Goal: Task Accomplishment & Management: Manage account settings

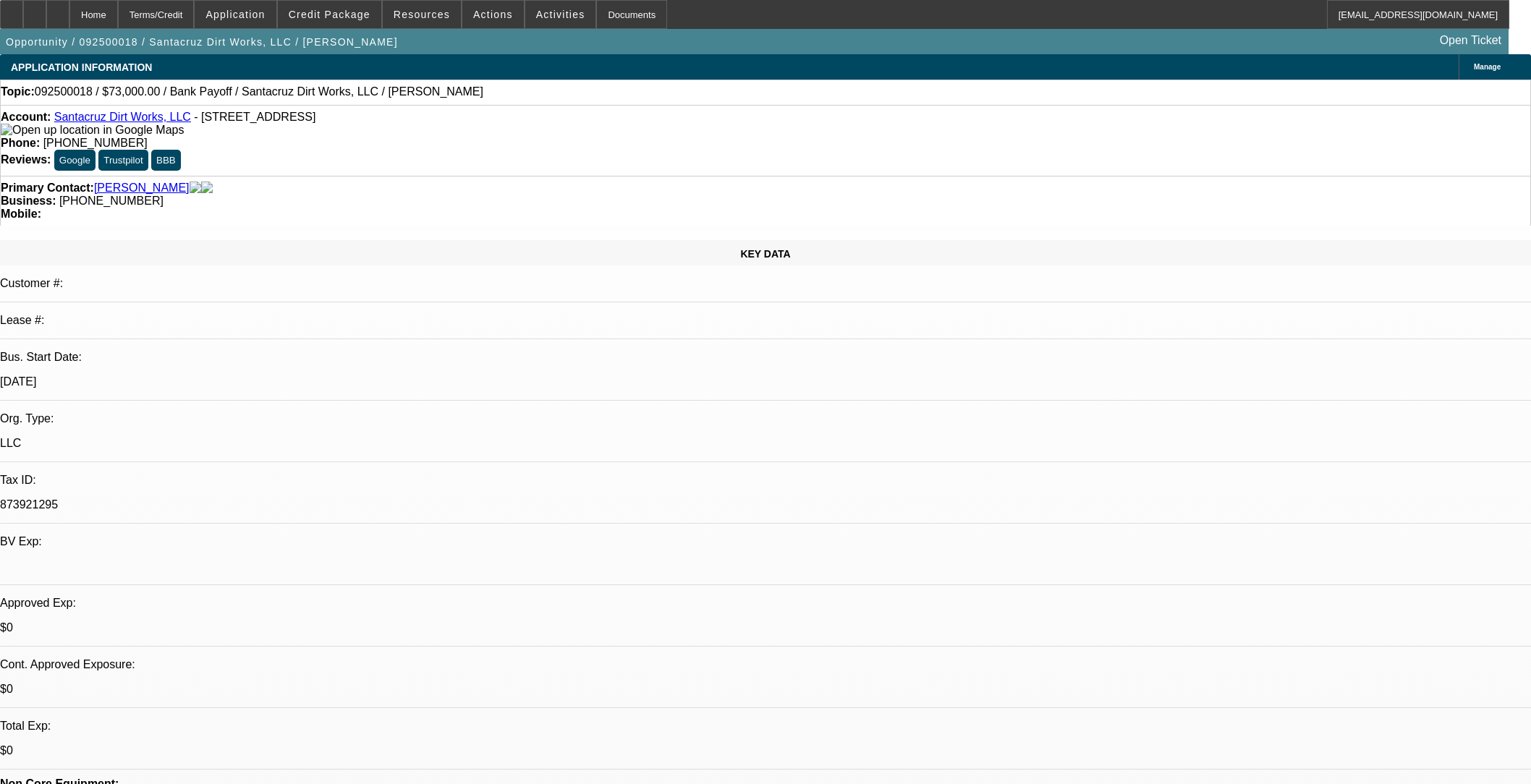
select select "0"
select select "2"
select select "0.1"
select select "4"
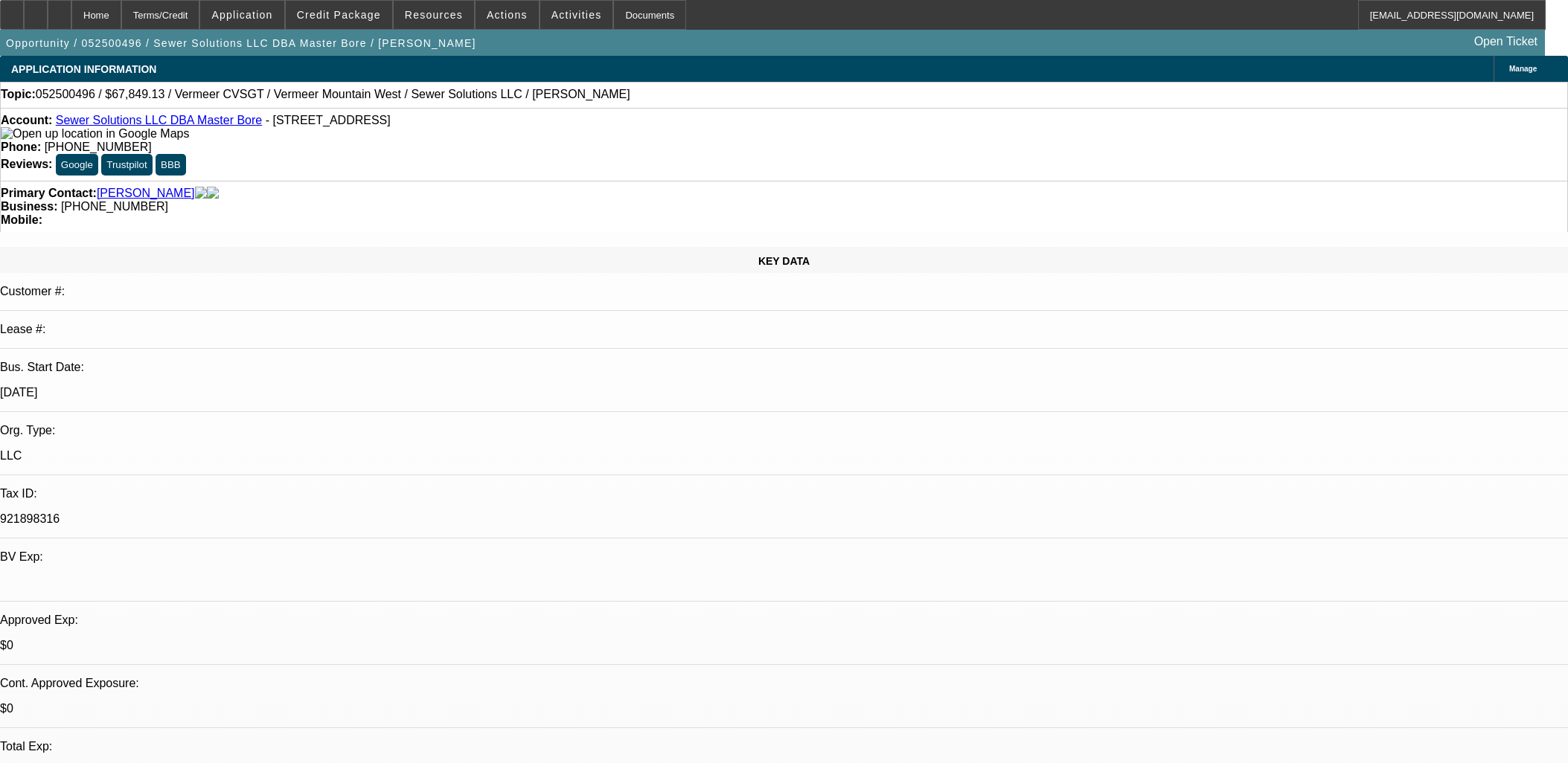
select select "0"
select select "2"
select select "0"
select select "6"
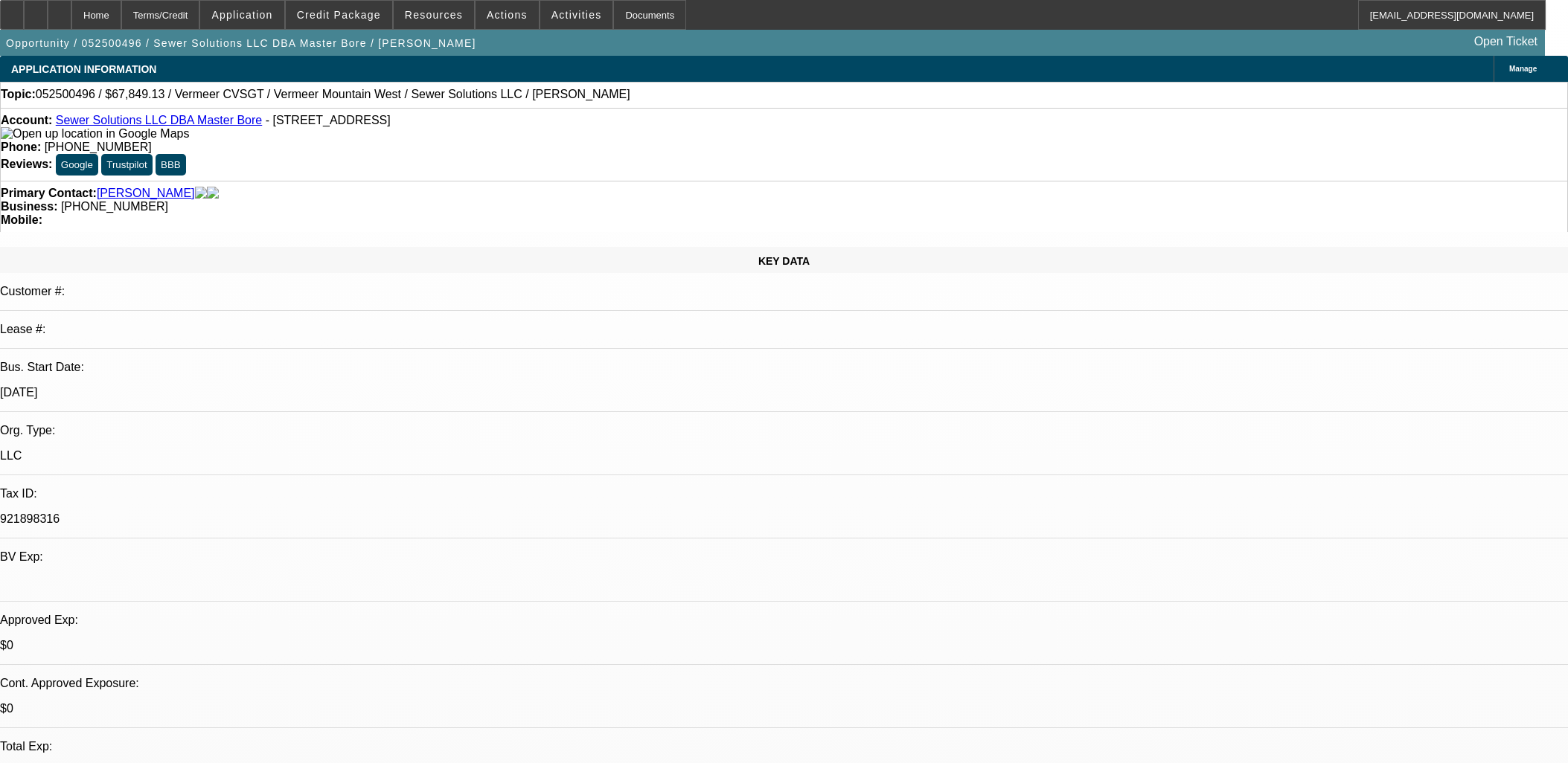
select select "0.15"
select select "2"
select select "0"
select select "6"
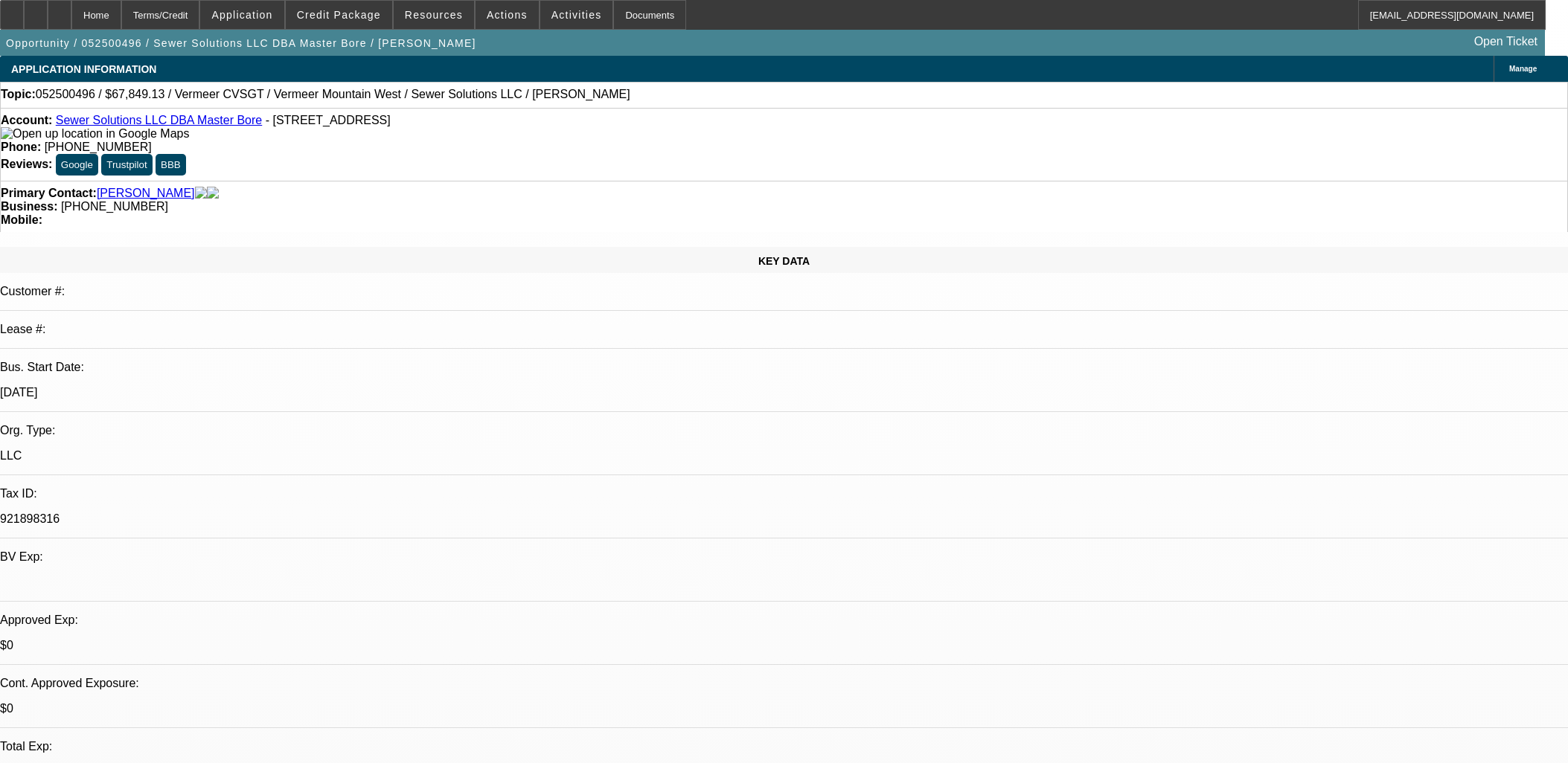
select select "0.15"
select select "2"
select select "0"
select select "6"
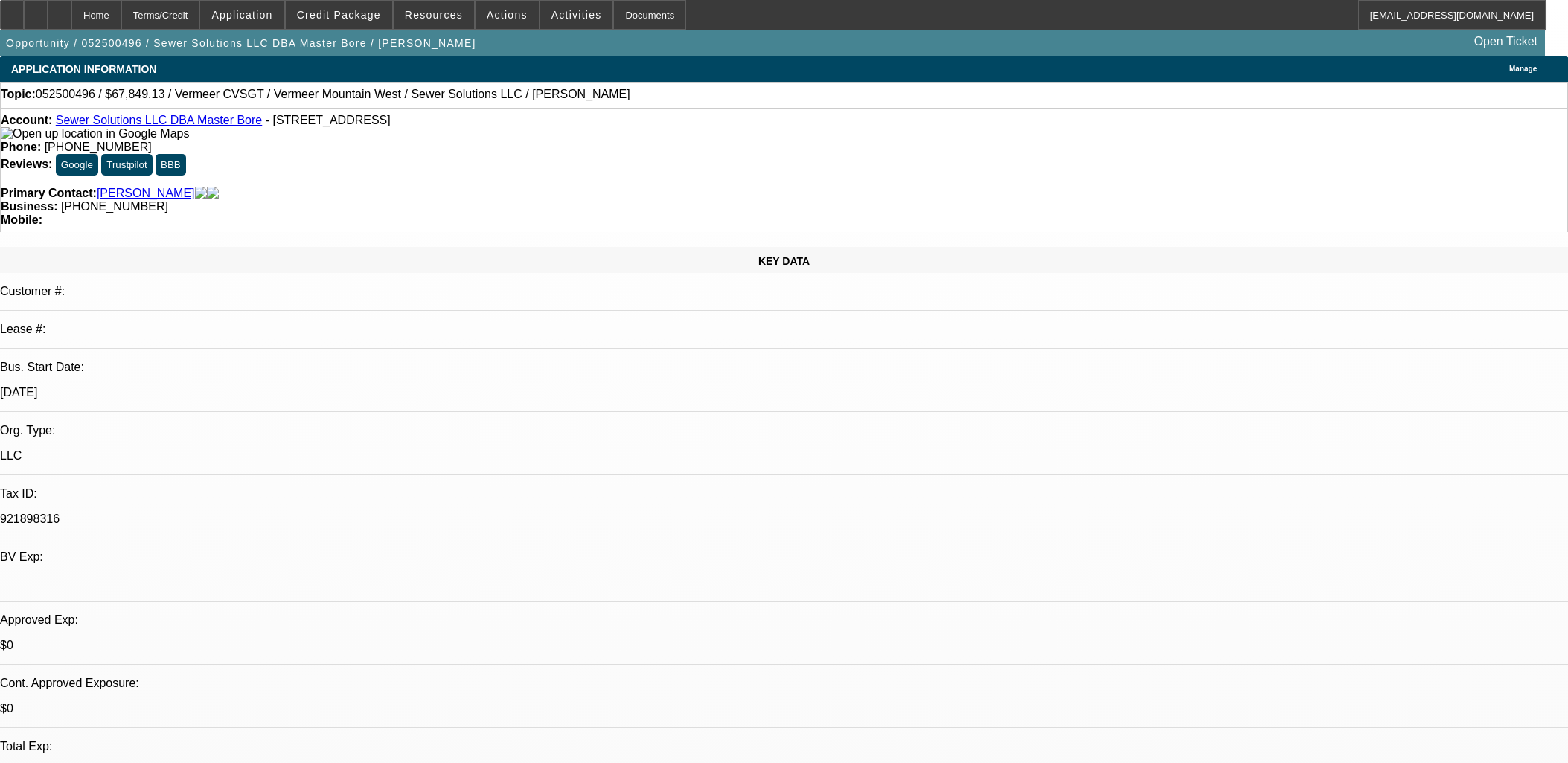
select select "0.1"
select select "0"
select select "3"
select select "0"
select select "6"
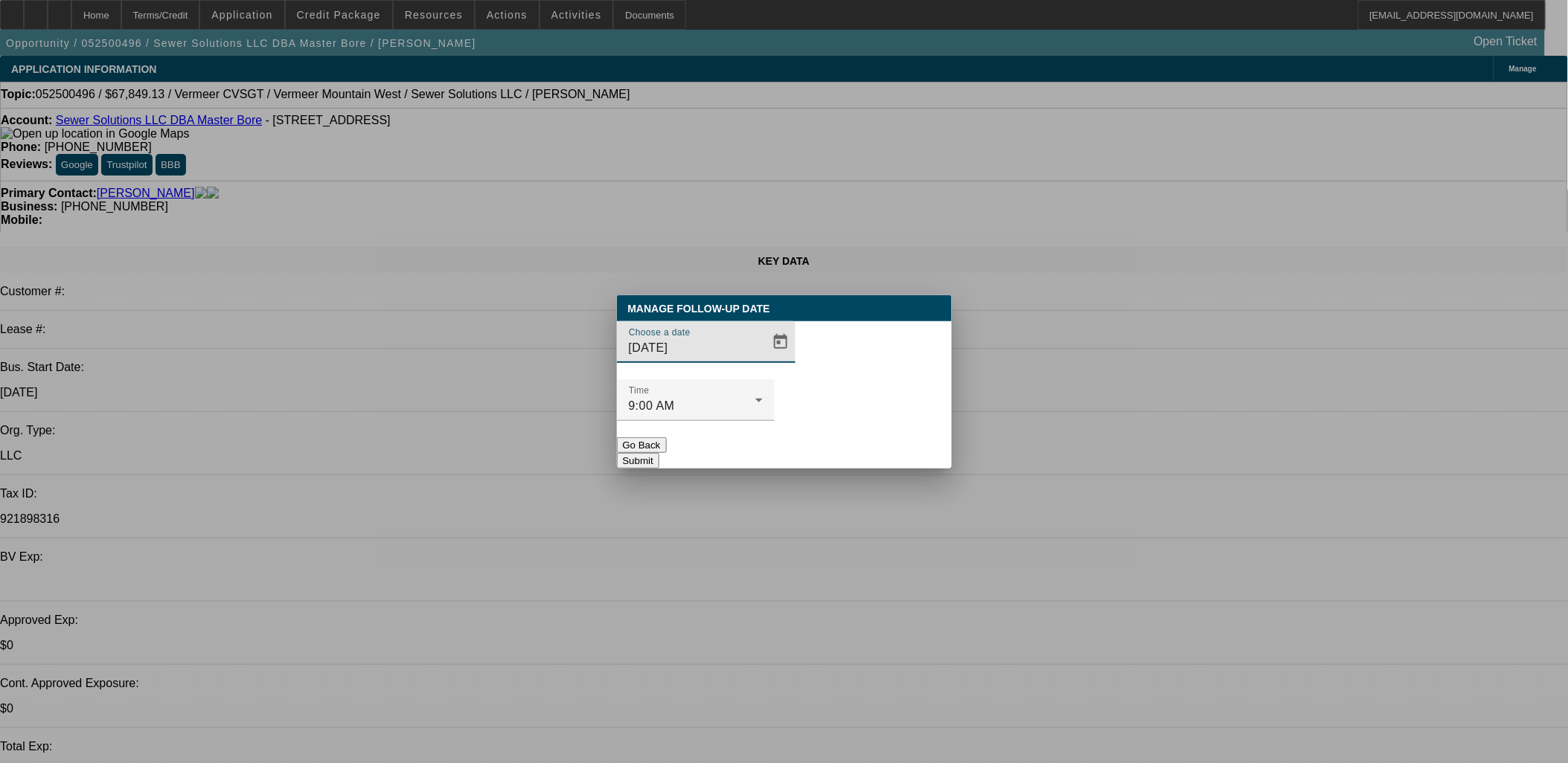
click at [763, 360] on span "Open calendar" at bounding box center [781, 342] width 36 height 36
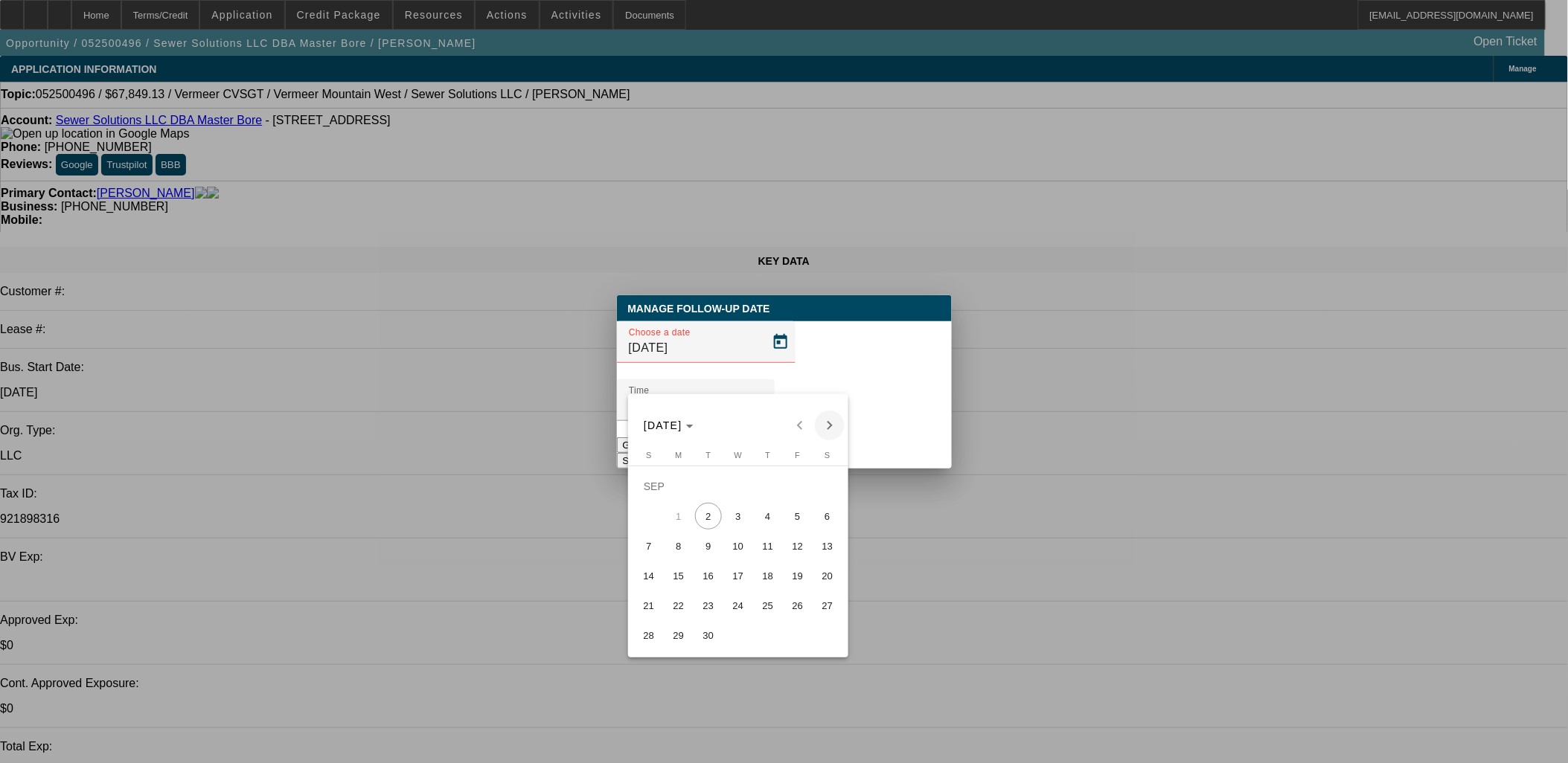
click at [830, 425] on span "Next month" at bounding box center [830, 425] width 30 height 30
click at [791, 428] on span "Previous month" at bounding box center [800, 425] width 30 height 30
click at [767, 518] on span "4" at bounding box center [767, 515] width 26 height 26
type input "9/4/2025"
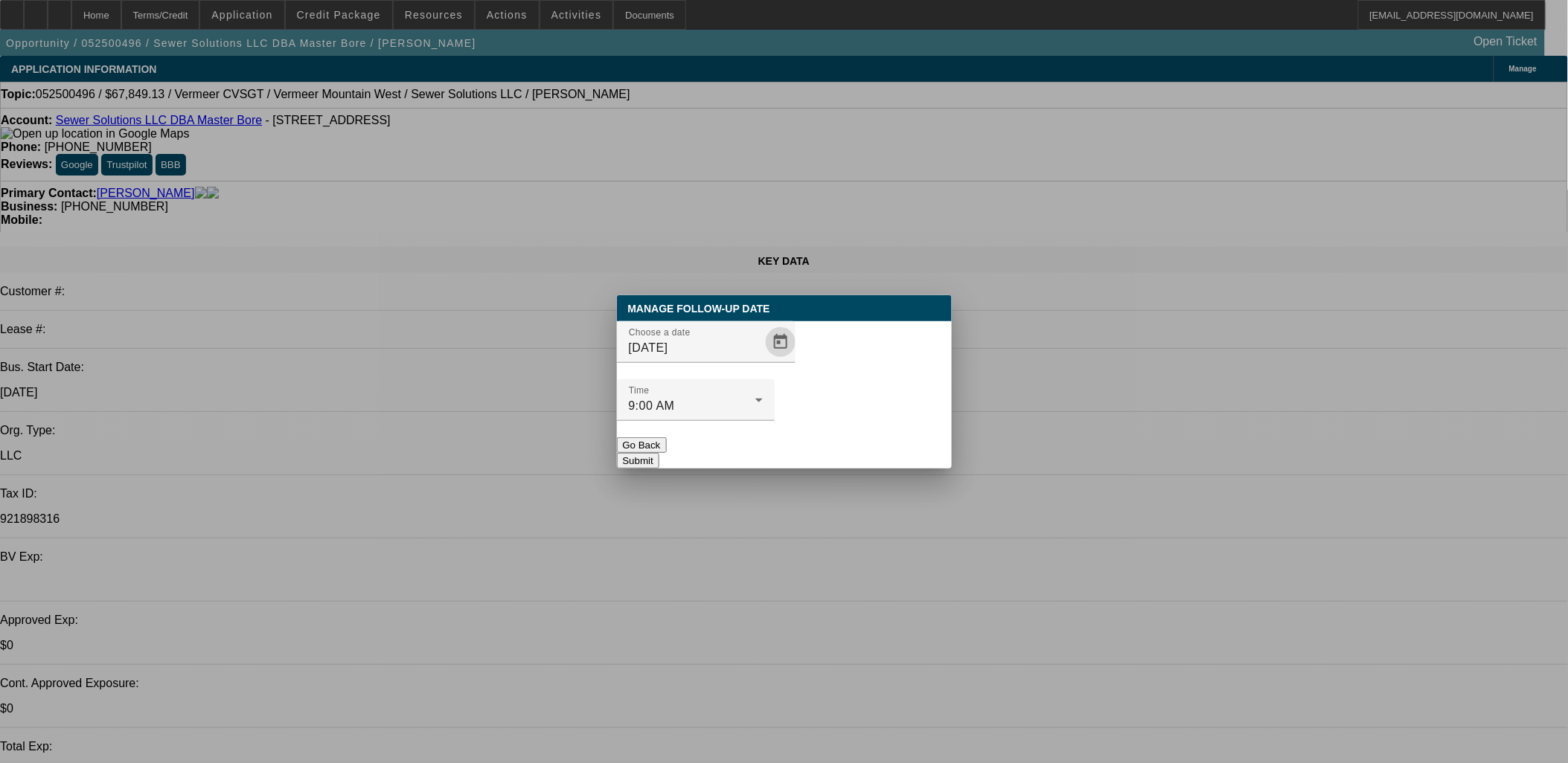
click at [659, 453] on button "Submit" at bounding box center [638, 461] width 43 height 15
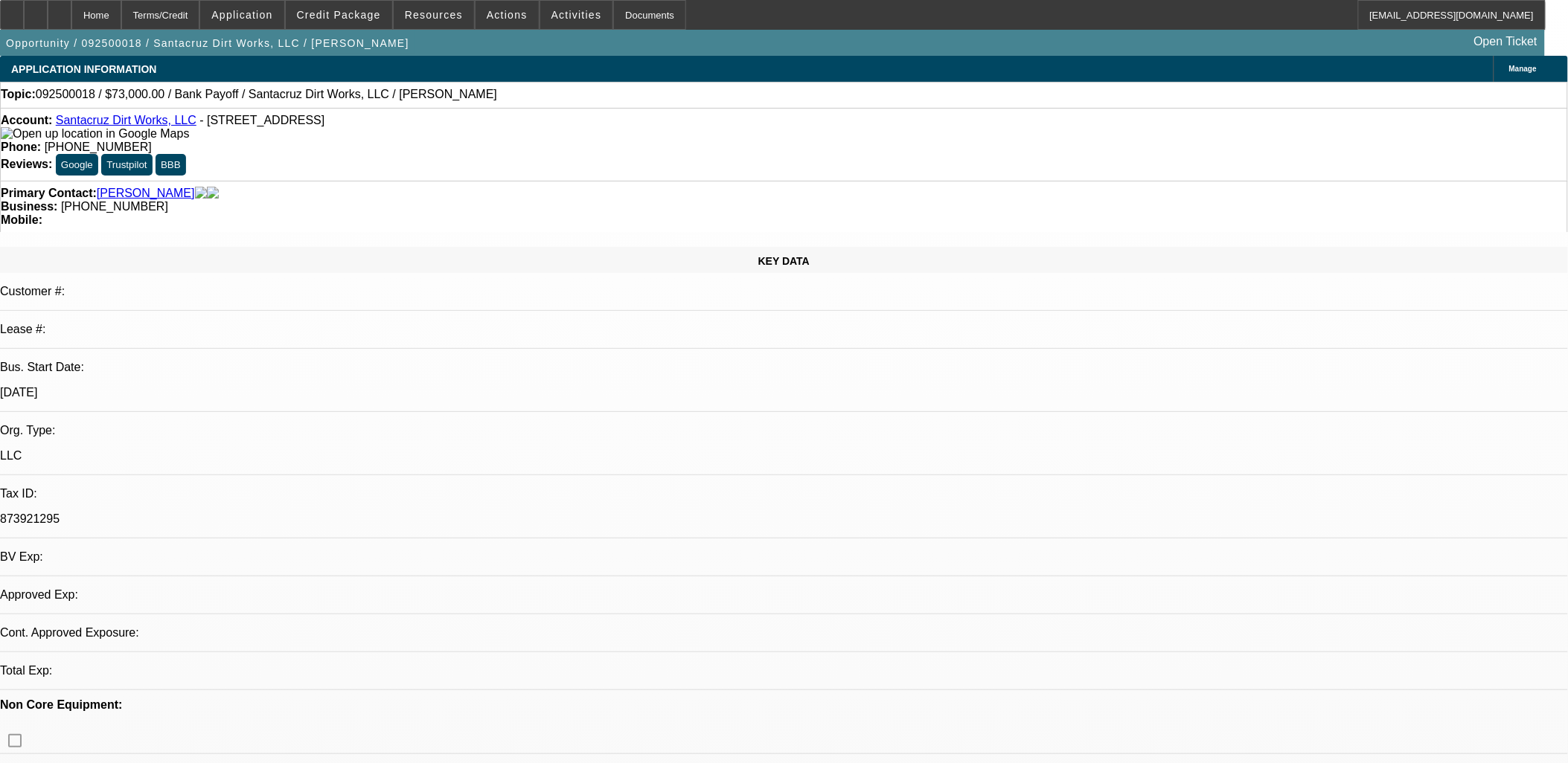
select select "0"
select select "2"
select select "0.1"
select select "4"
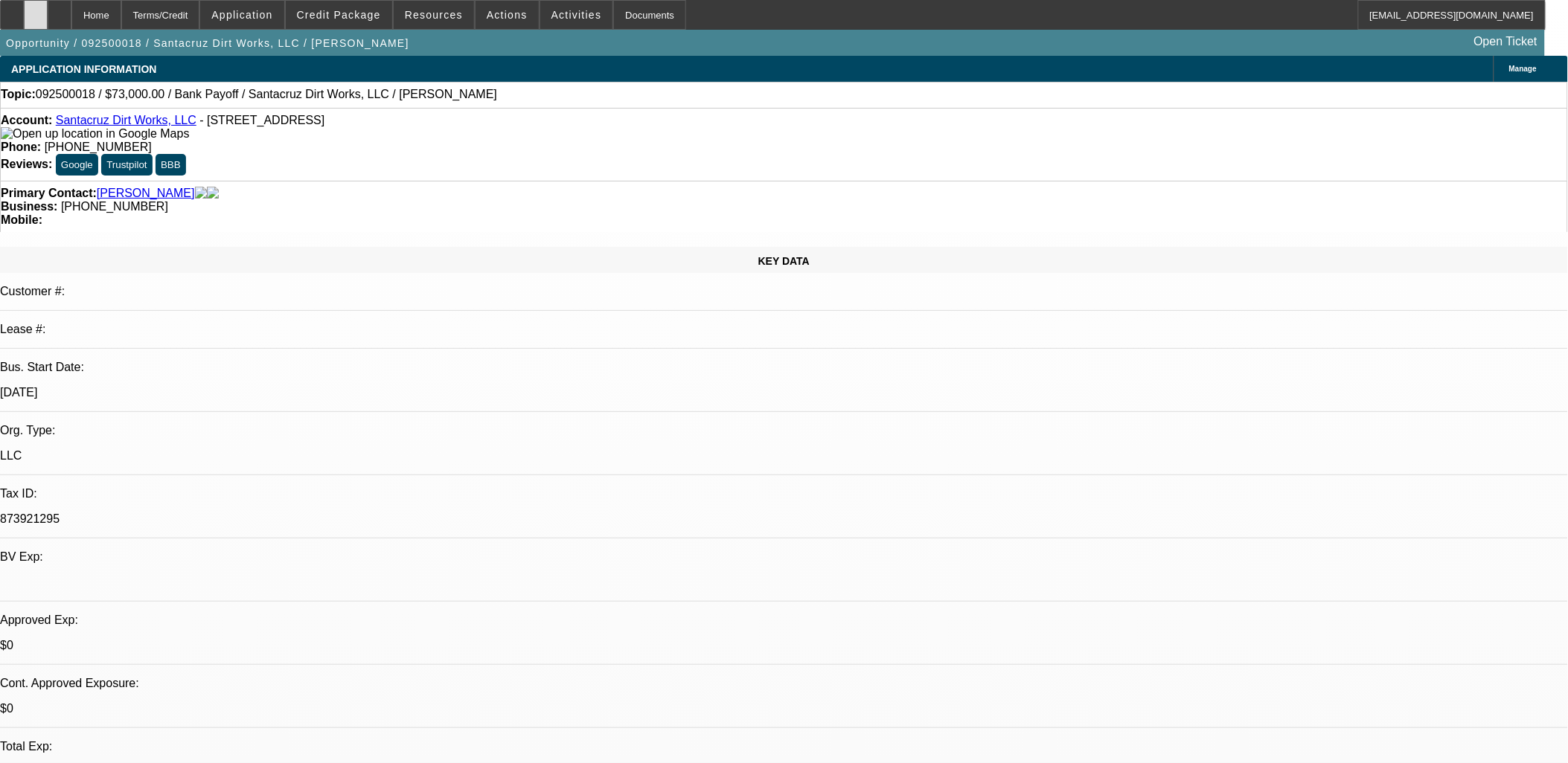
click at [48, 14] on div at bounding box center [36, 14] width 24 height 30
click at [348, 27] on span at bounding box center [339, 15] width 106 height 36
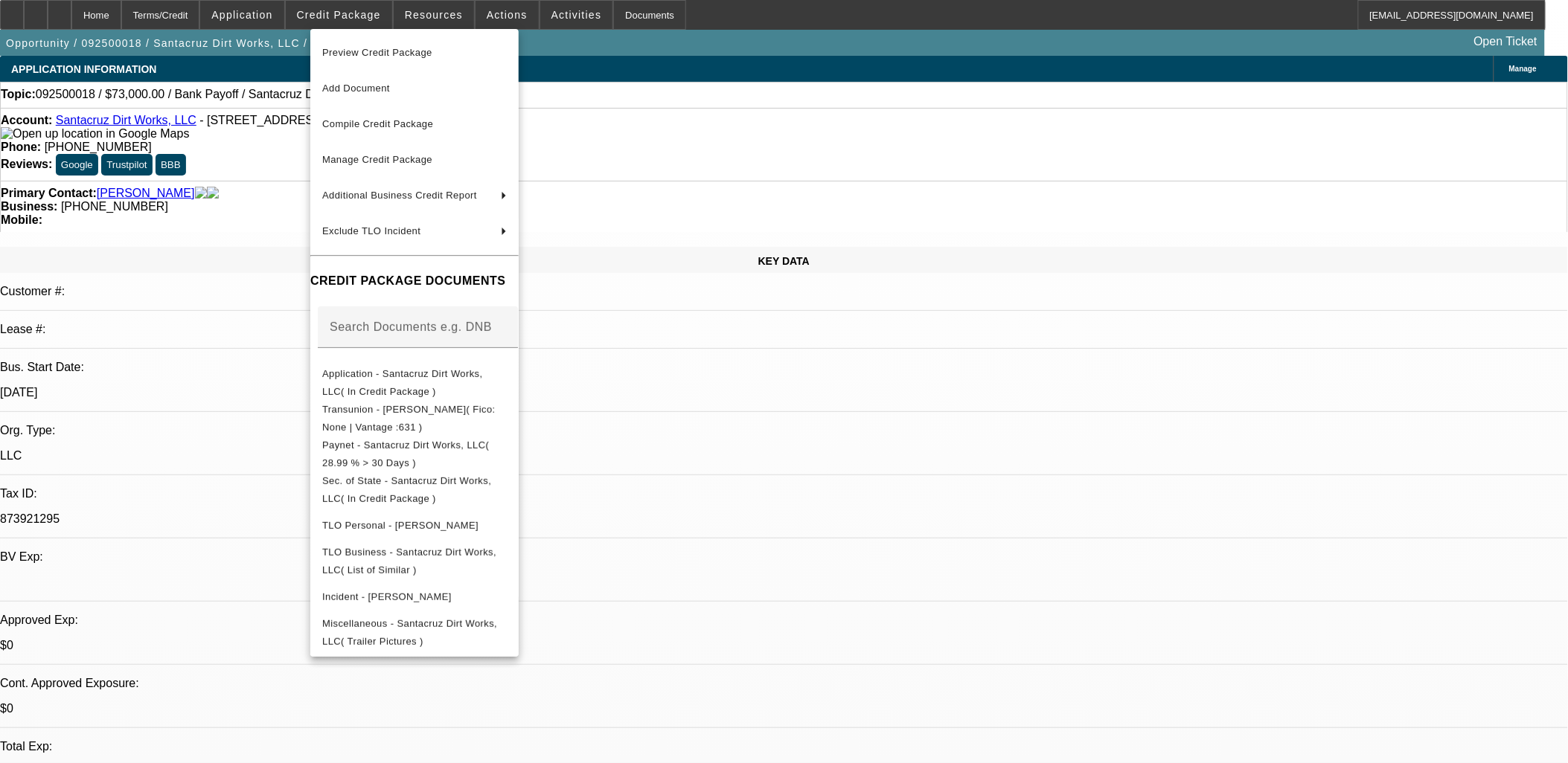
click at [98, 14] on div at bounding box center [784, 381] width 1568 height 763
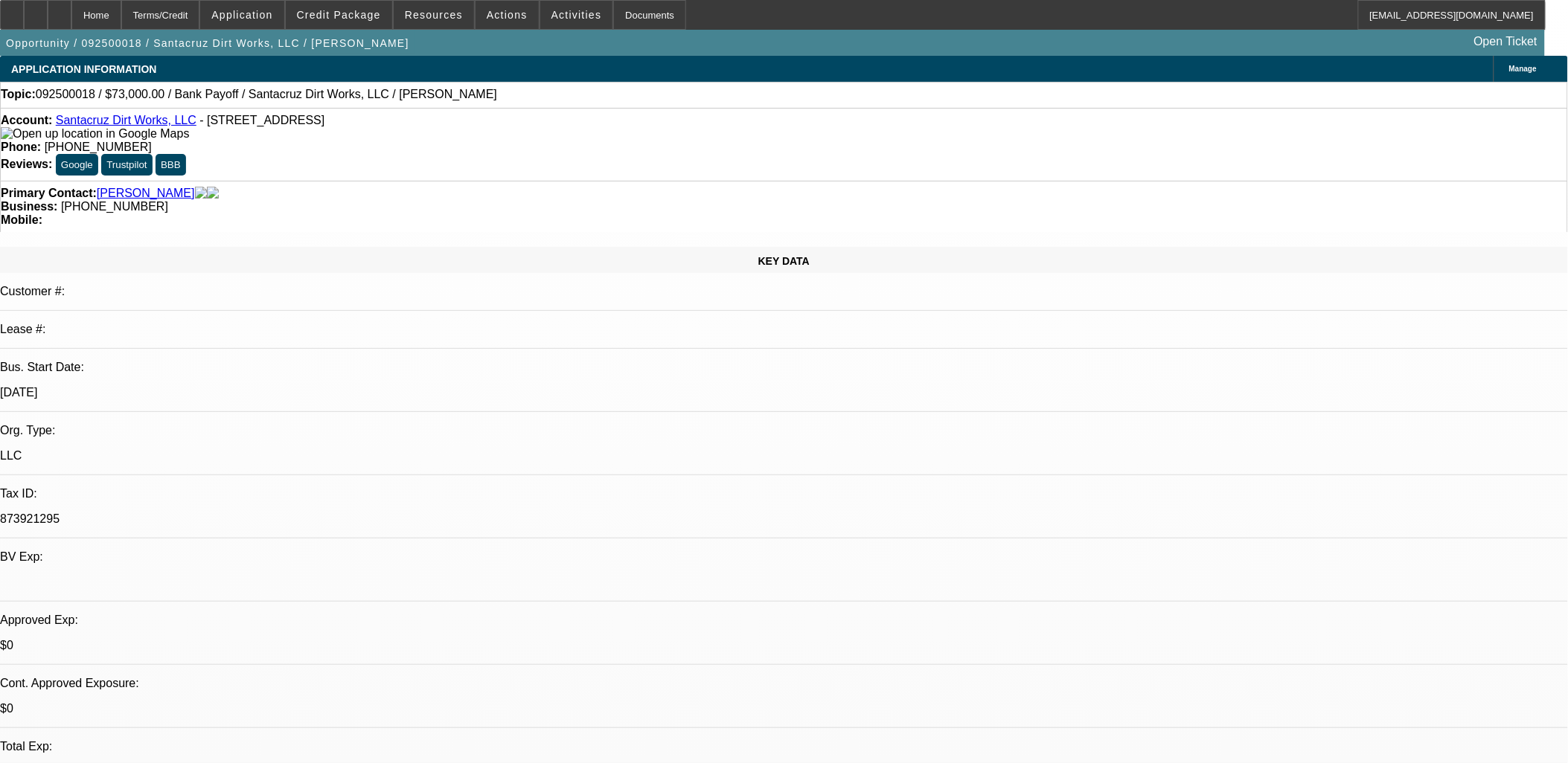
click at [60, 9] on icon at bounding box center [60, 9] width 0 height 0
select select "0"
select select "2"
select select "0.1"
select select "1"
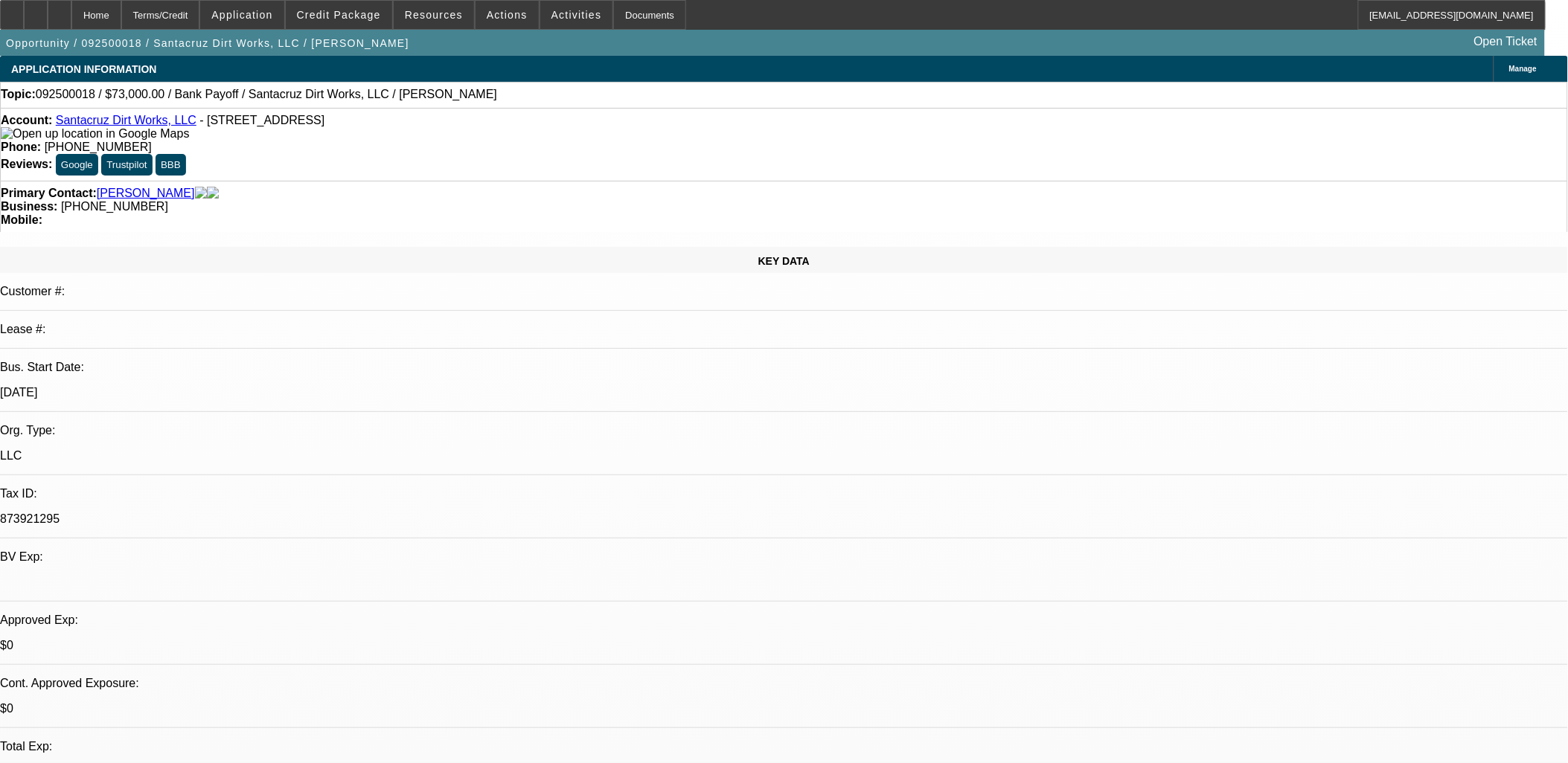
select select "2"
select select "4"
drag, startPoint x: 1230, startPoint y: 413, endPoint x: 1172, endPoint y: 395, distance: 60.7
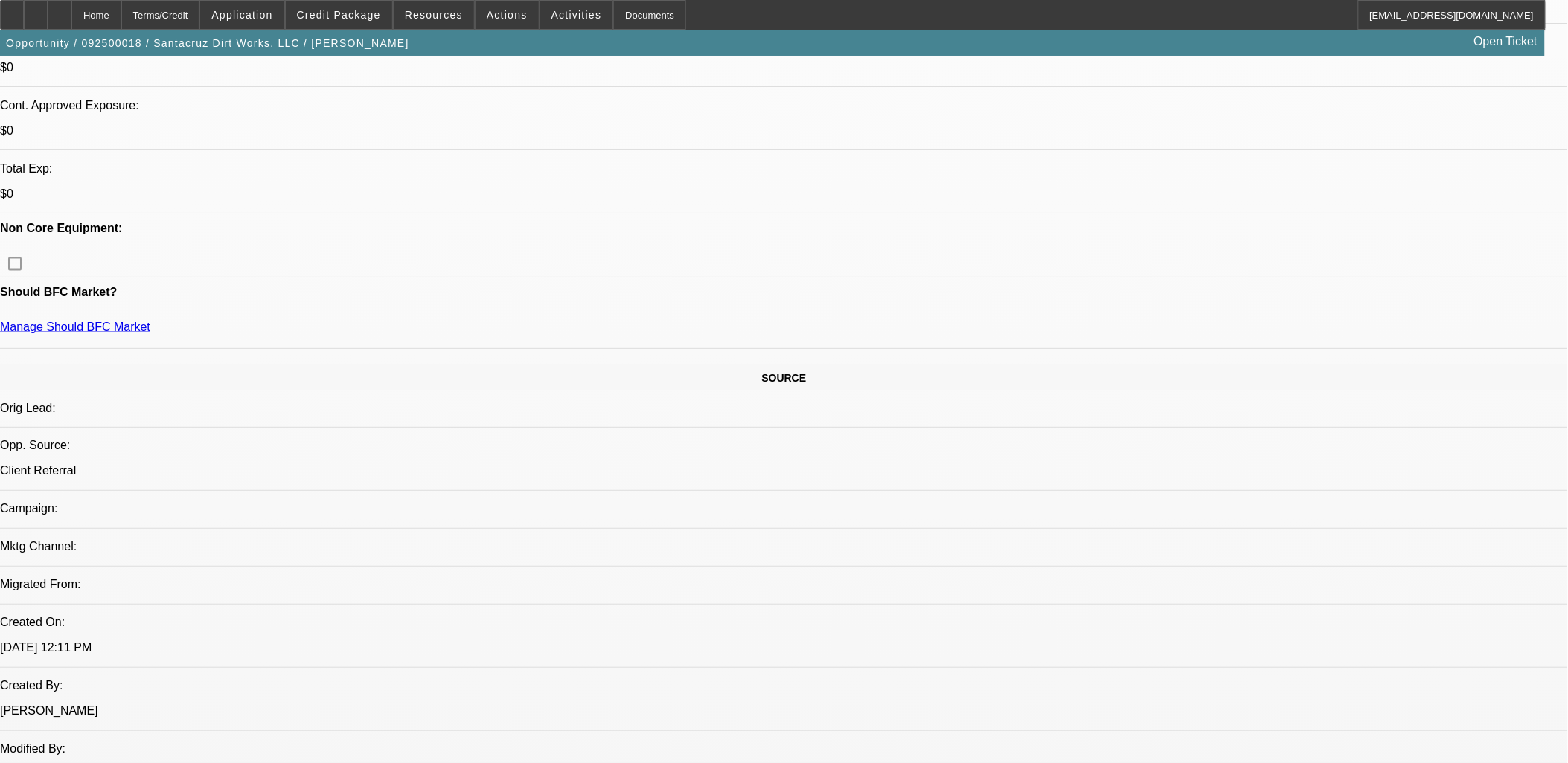
scroll to position [1074, 0]
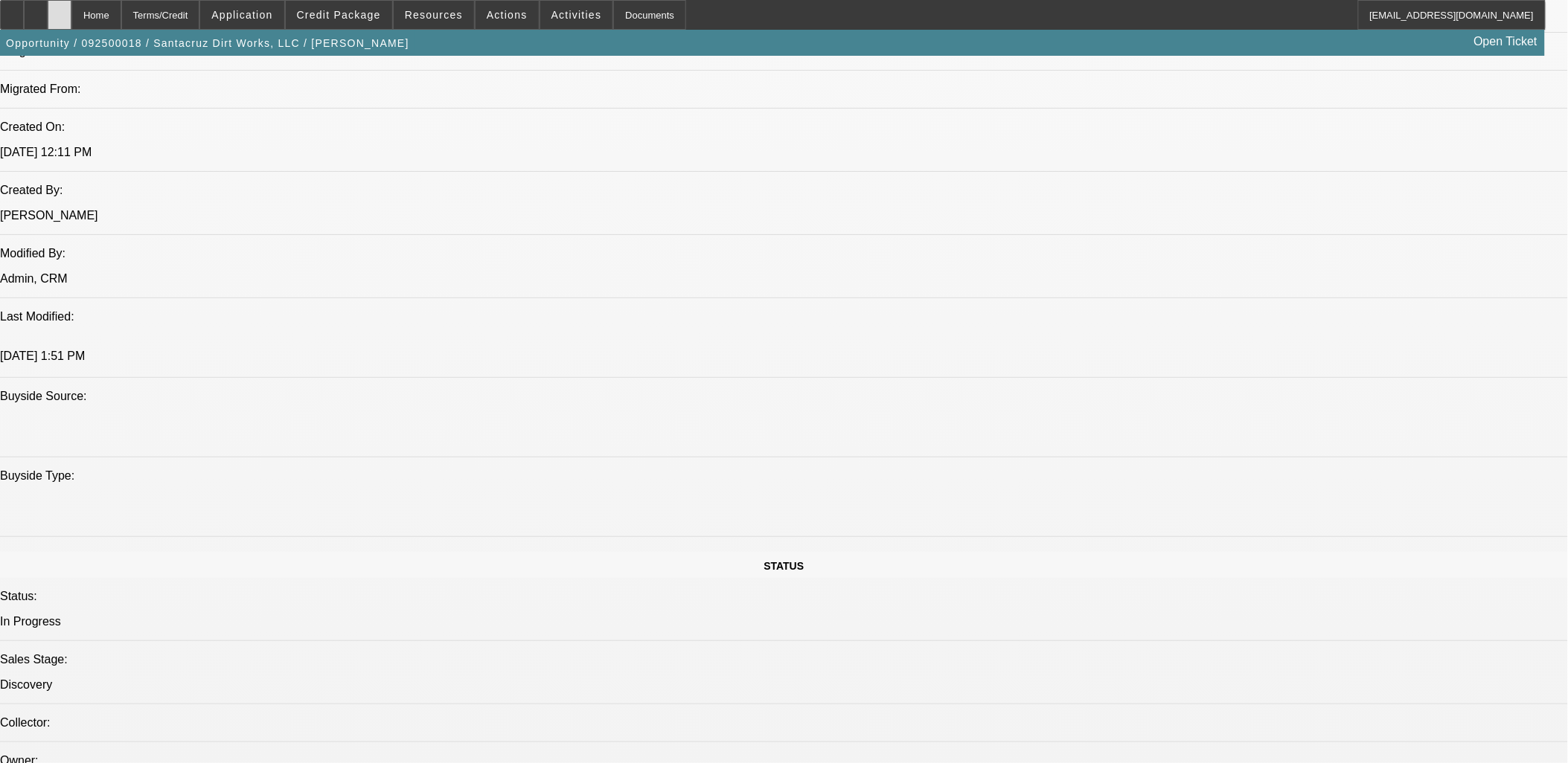
click at [71, 9] on div at bounding box center [60, 14] width 24 height 30
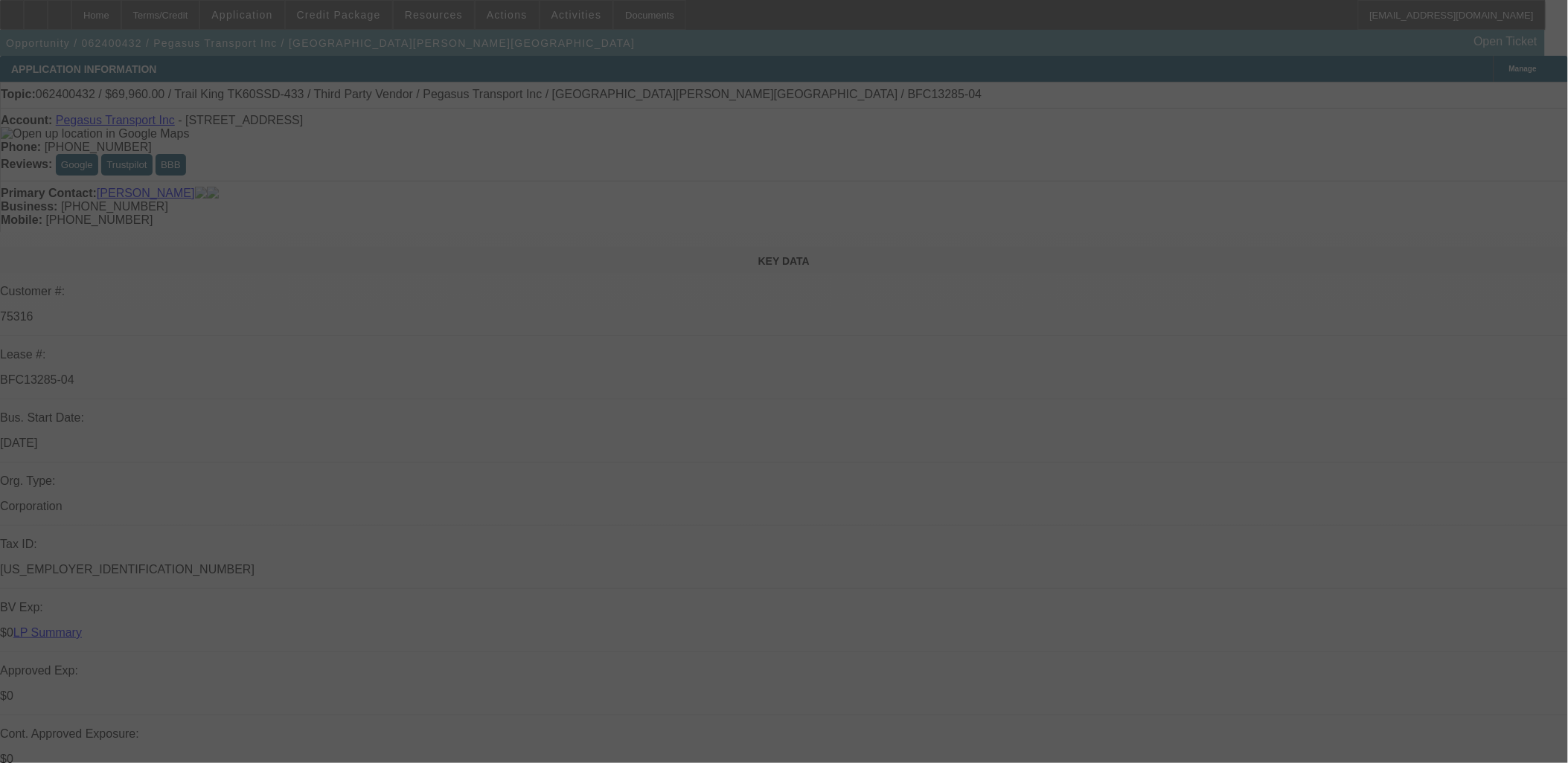
select select "0"
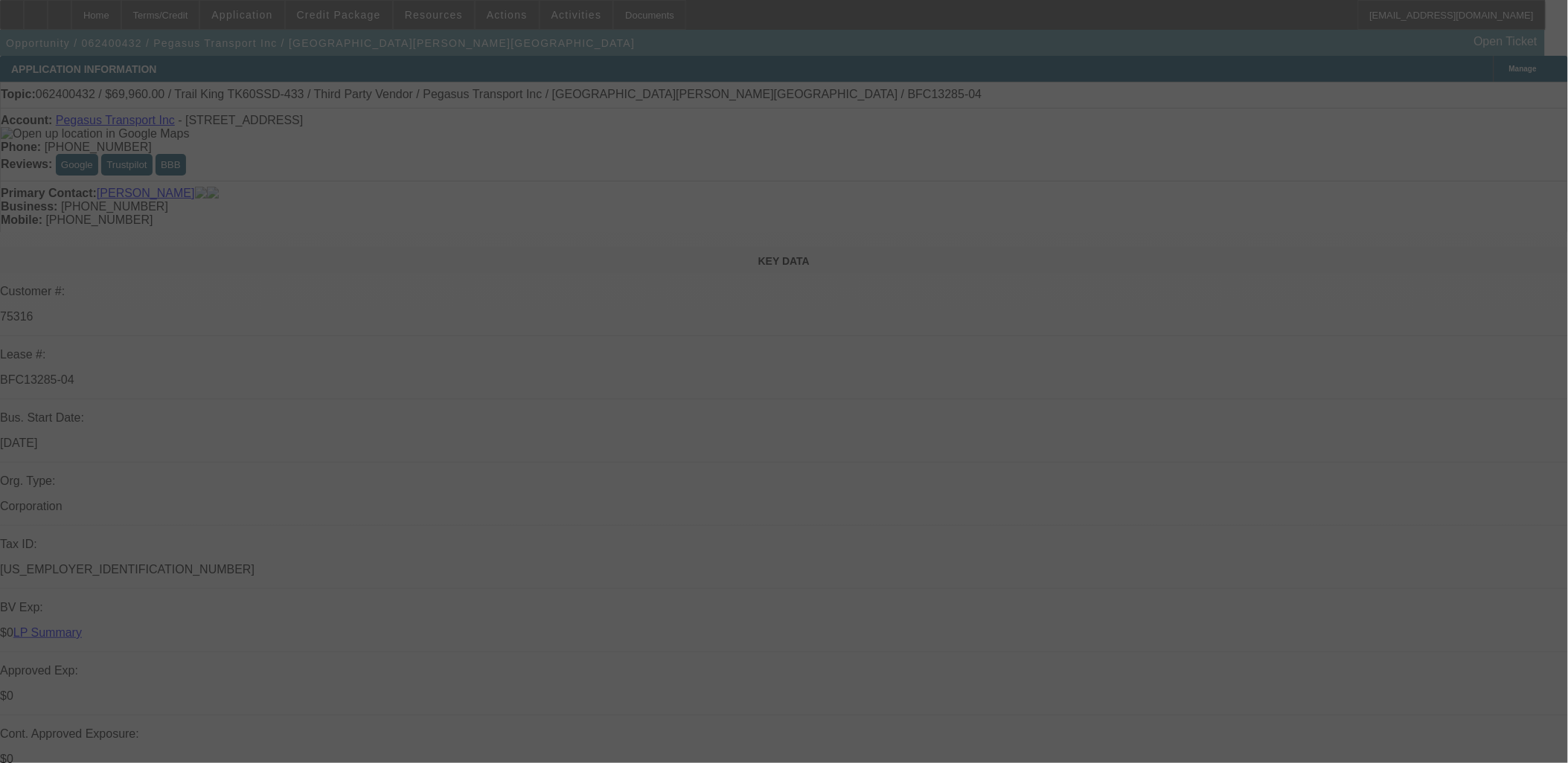
select select "0"
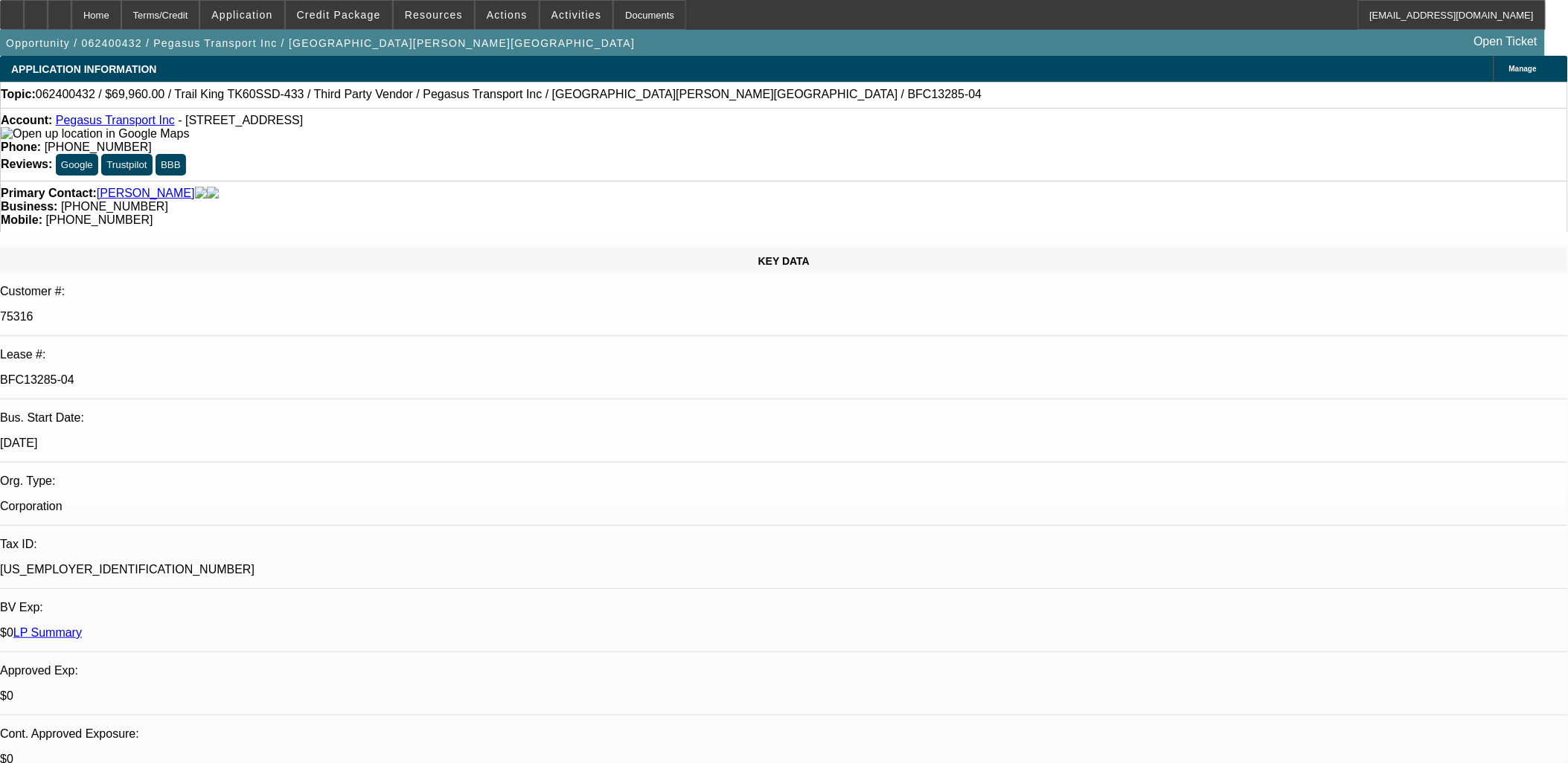
select select "1"
select select "3"
select select "6"
select select "1"
select select "3"
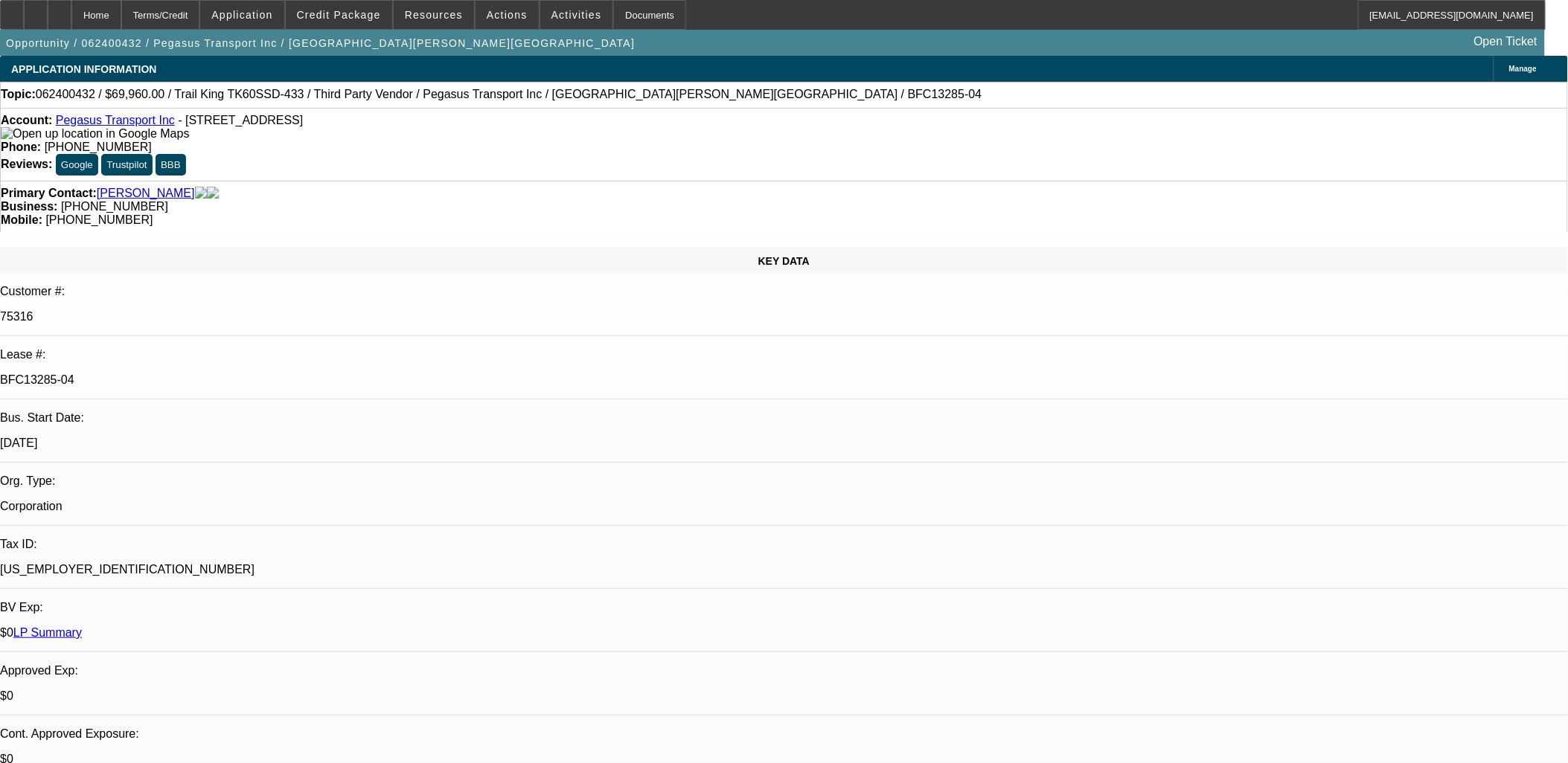
select select "6"
select select "1"
select select "2"
select select "6"
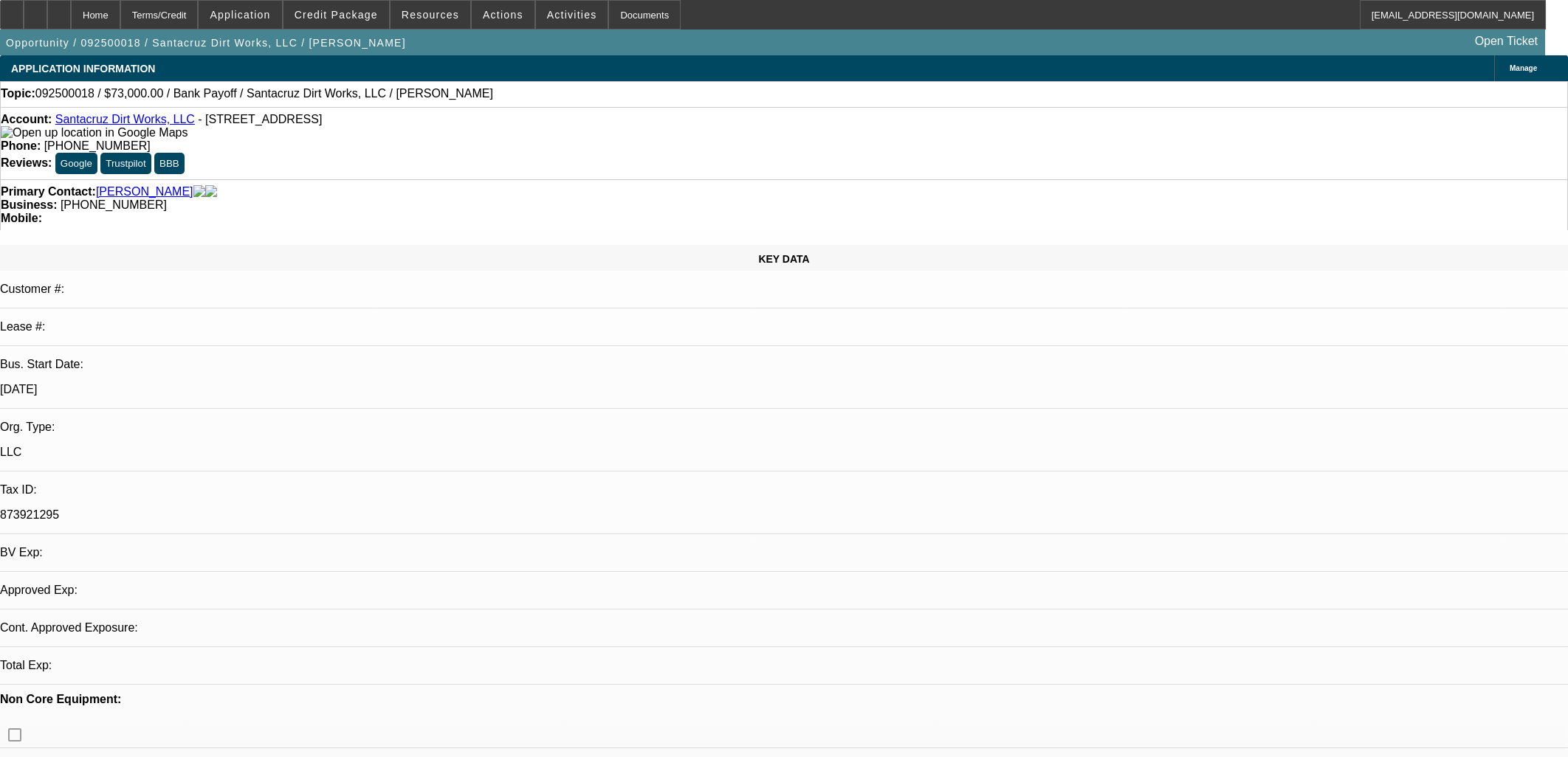
select select "0"
select select "2"
select select "0.1"
select select "4"
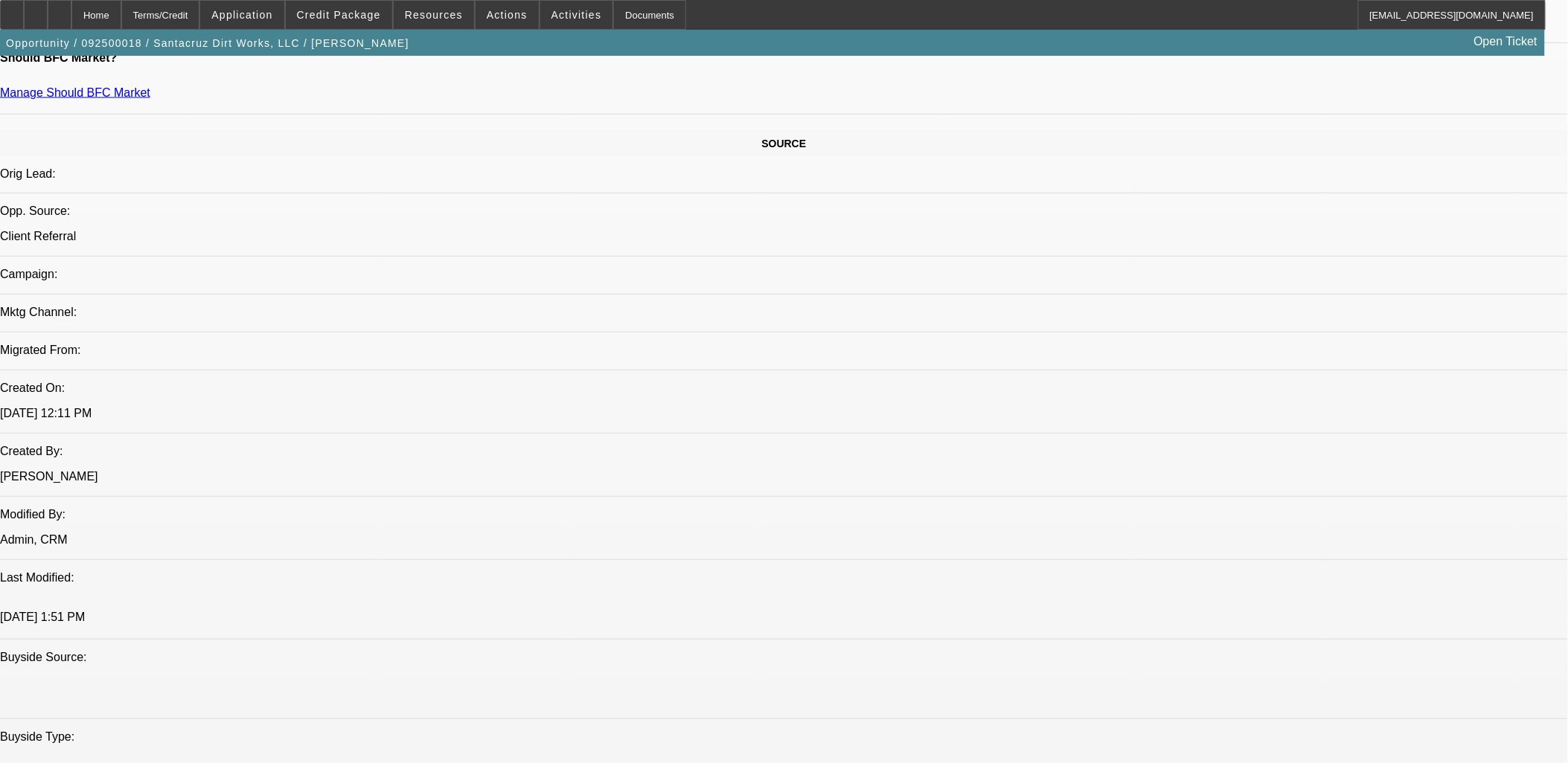
scroll to position [909, 0]
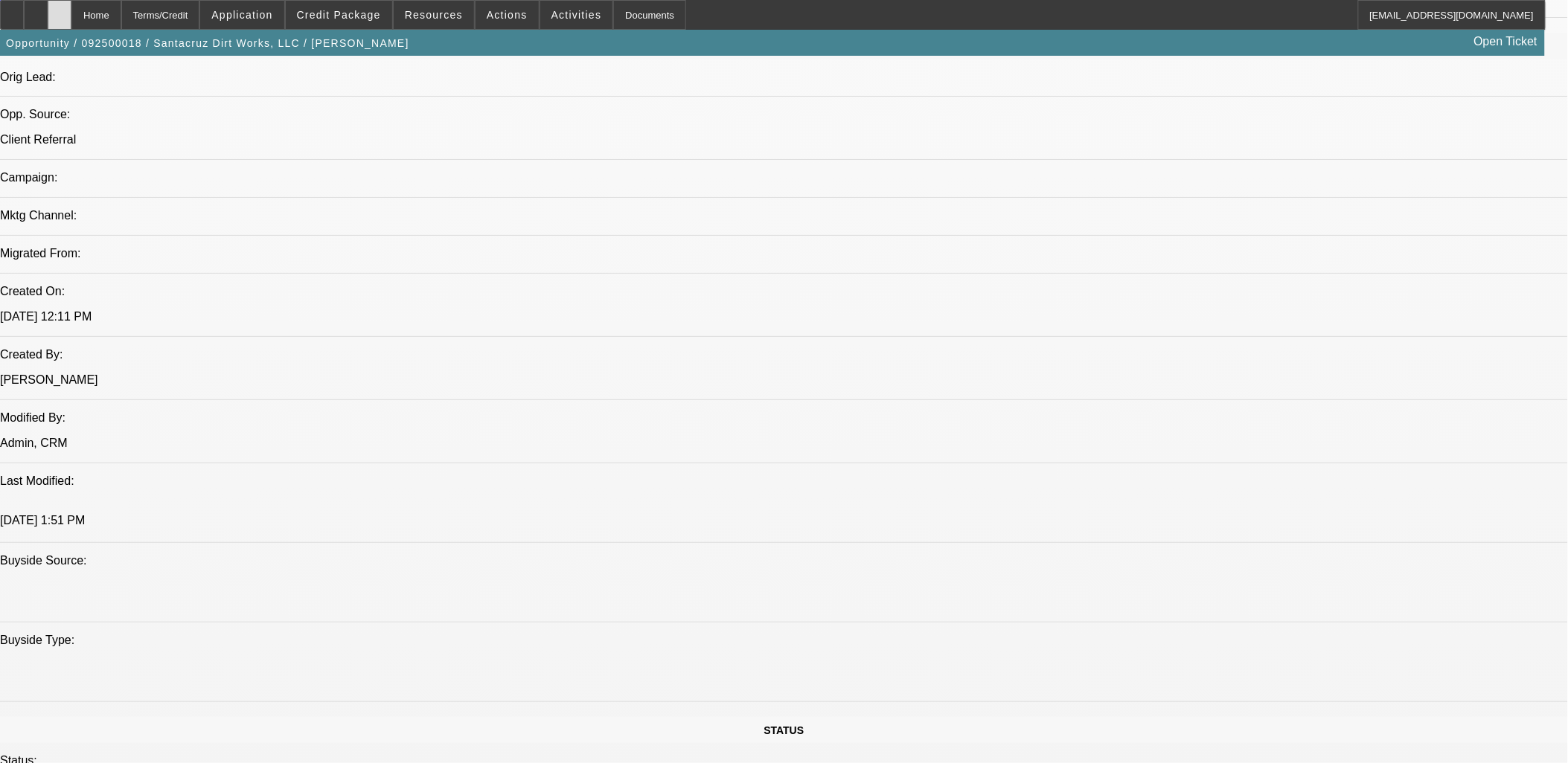
click at [71, 13] on div at bounding box center [60, 14] width 24 height 30
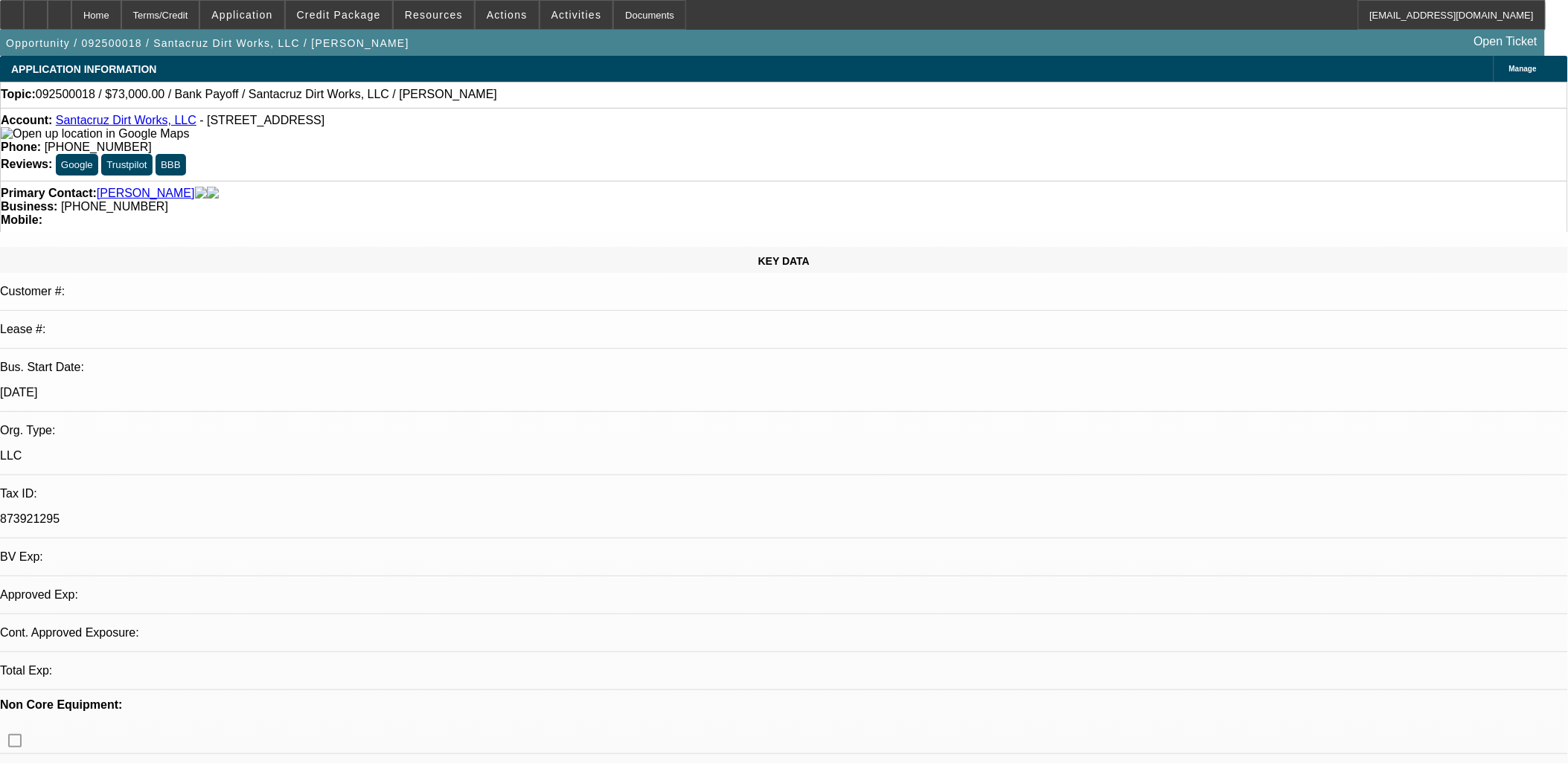
select select "0"
select select "2"
select select "0.1"
select select "1"
select select "2"
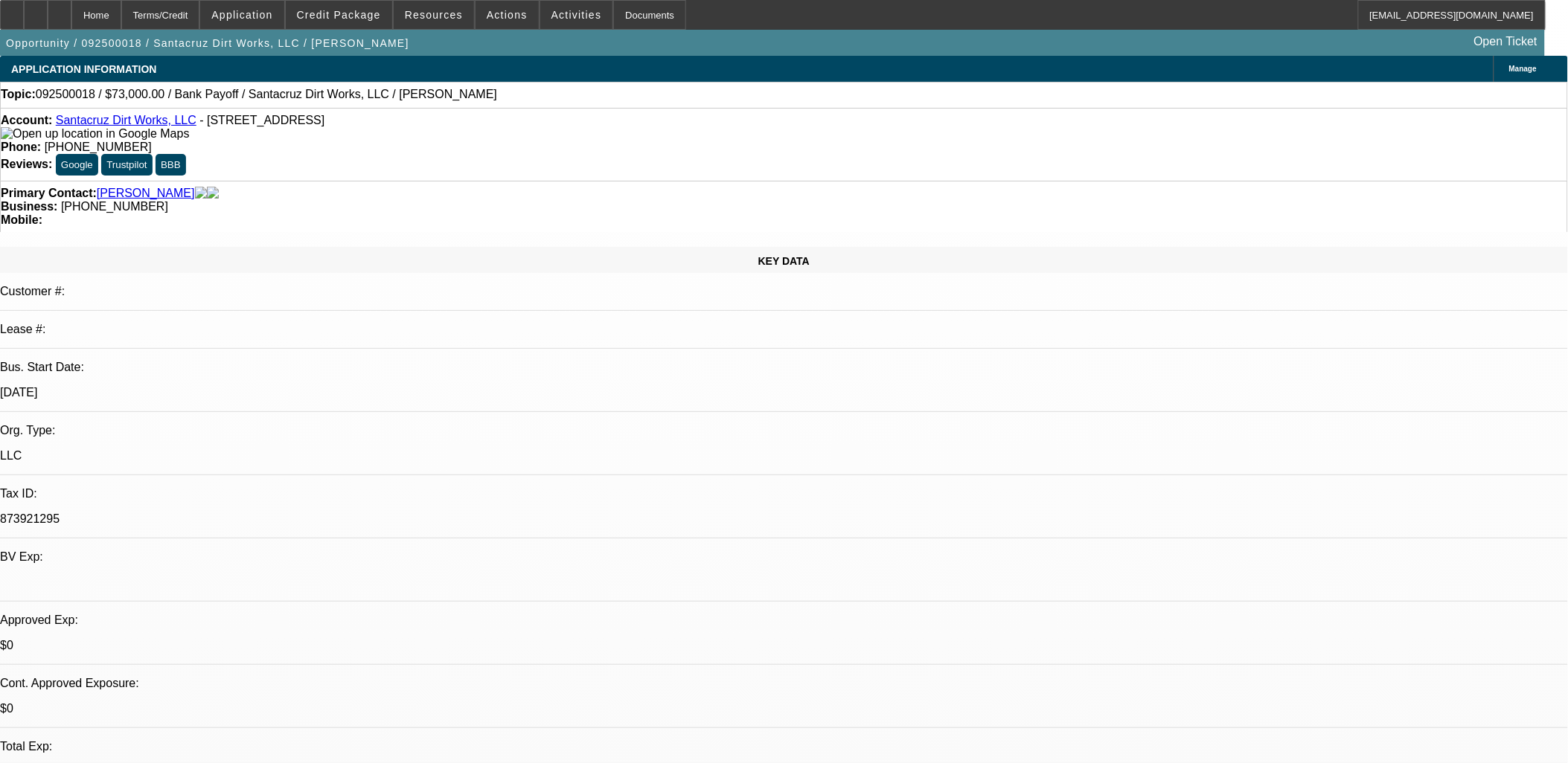
select select "4"
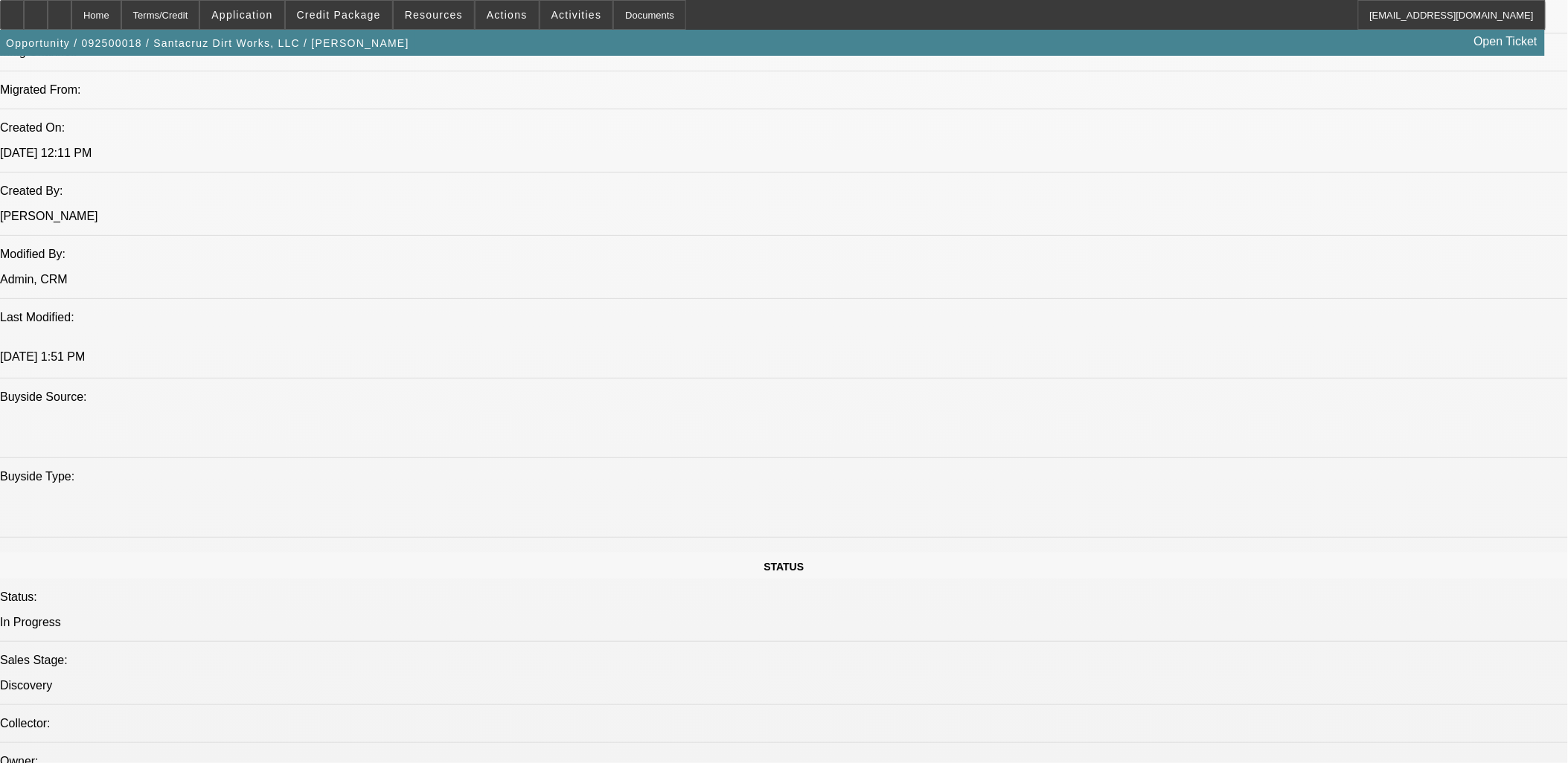
scroll to position [1074, 0]
click at [60, 9] on icon at bounding box center [60, 9] width 0 height 0
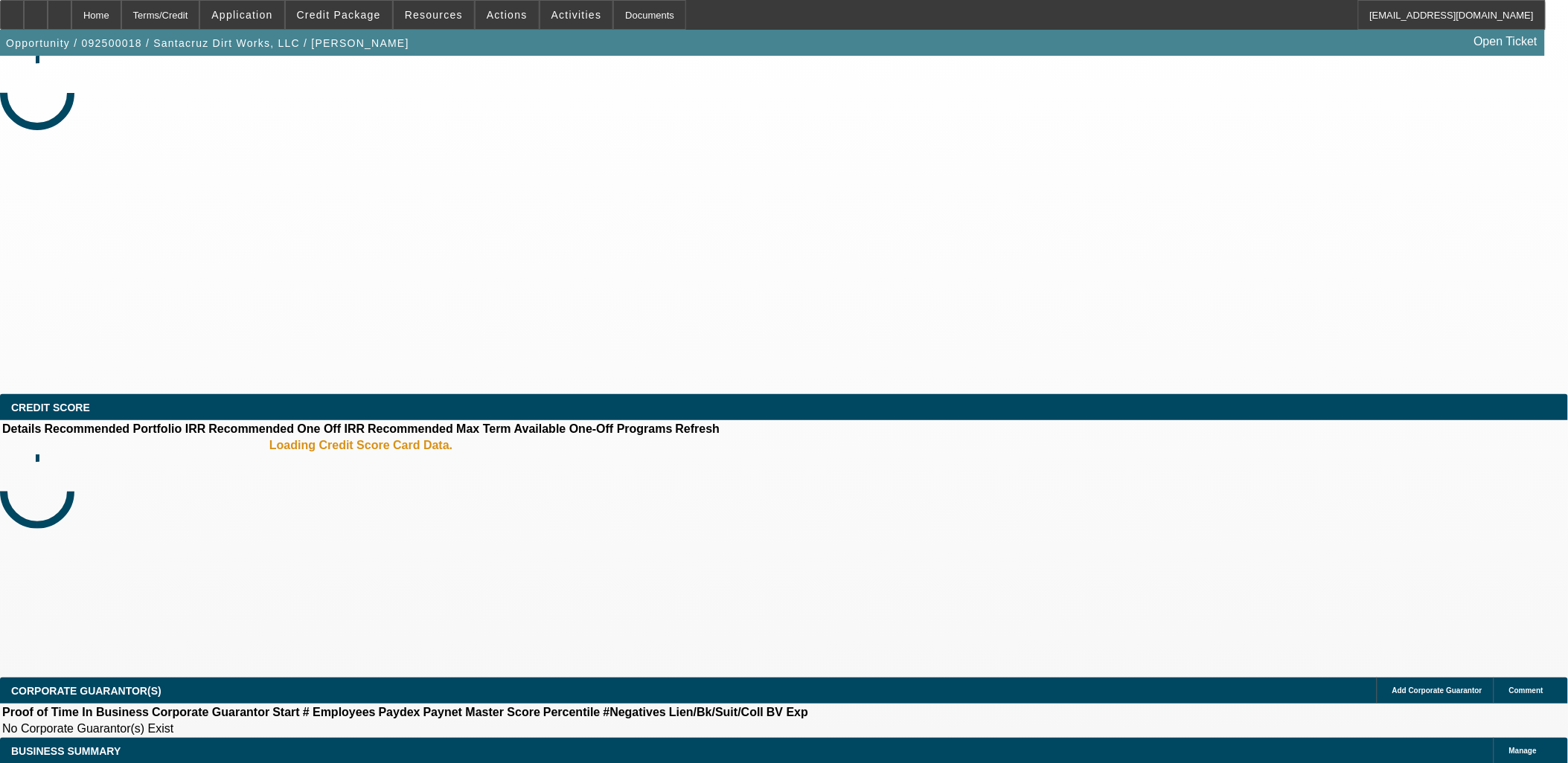
select select "0"
select select "2"
select select "0.1"
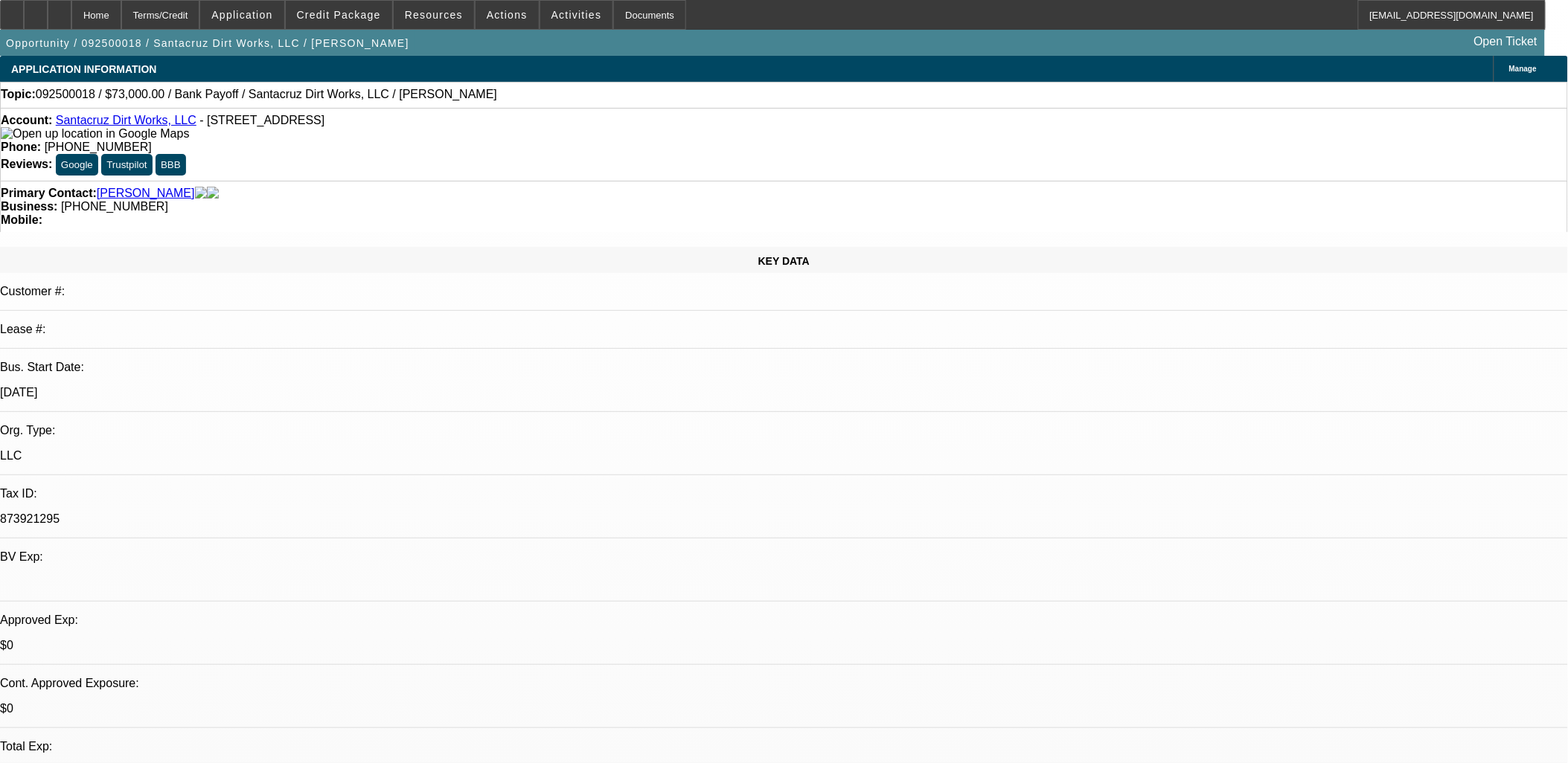
select select "1"
select select "2"
select select "4"
